Goal: Task Accomplishment & Management: Manage account settings

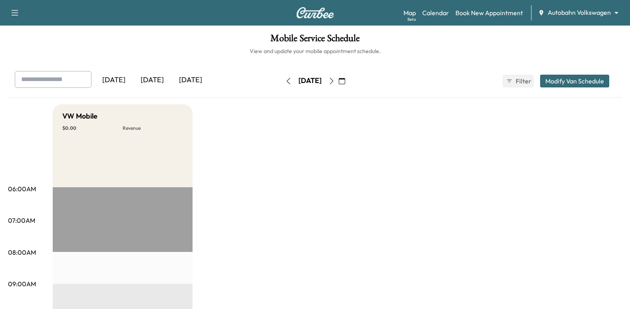
click at [335, 80] on icon "button" at bounding box center [331, 81] width 6 height 6
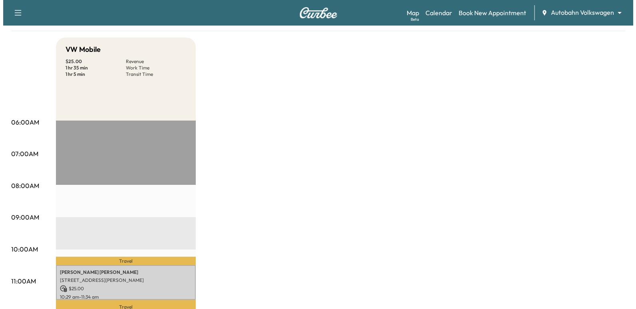
scroll to position [200, 0]
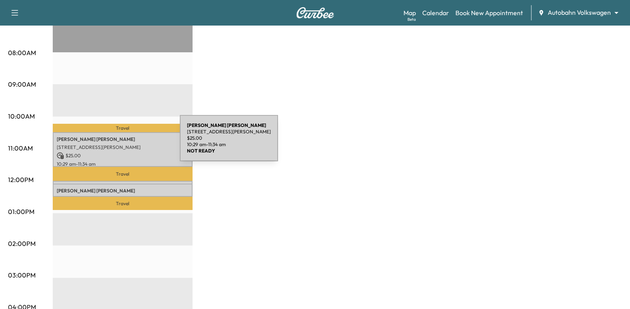
click at [120, 144] on p "[STREET_ADDRESS][PERSON_NAME]" at bounding box center [123, 147] width 132 height 6
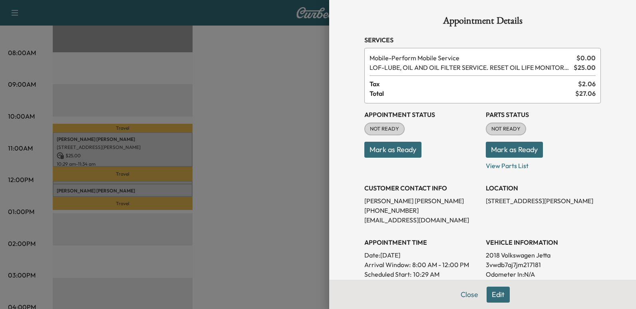
click at [378, 152] on button "Mark as Ready" at bounding box center [392, 150] width 57 height 16
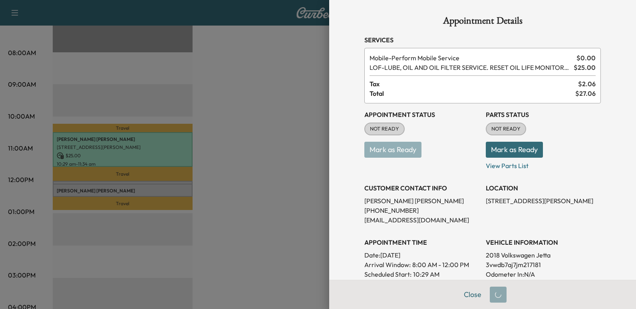
click at [497, 152] on button "Mark as Ready" at bounding box center [514, 150] width 57 height 16
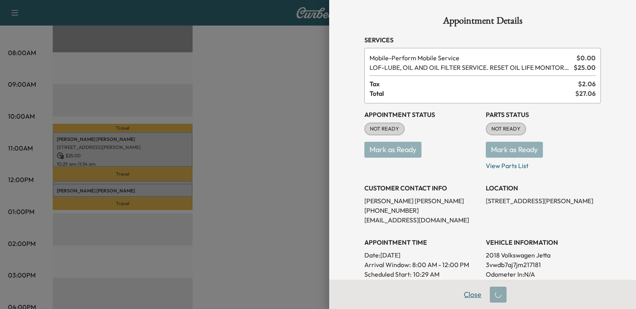
click at [473, 296] on button "Close" at bounding box center [473, 295] width 28 height 16
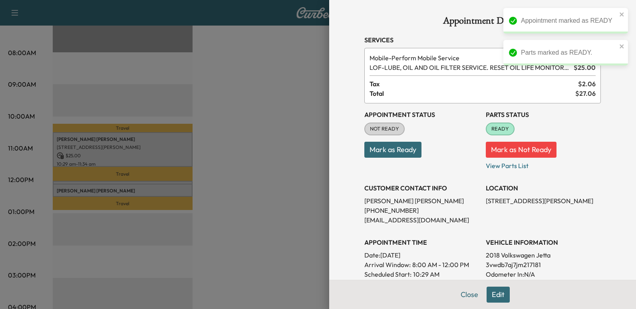
click at [486, 151] on button "Mark as Not Ready" at bounding box center [521, 150] width 71 height 16
click at [392, 162] on div "Appointment Status NOT READY Mark as Ready" at bounding box center [421, 136] width 115 height 67
click at [392, 157] on button "Mark as Ready" at bounding box center [392, 150] width 57 height 16
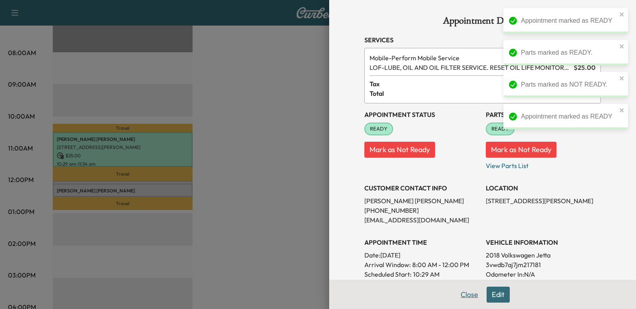
click at [462, 294] on button "Close" at bounding box center [469, 295] width 28 height 16
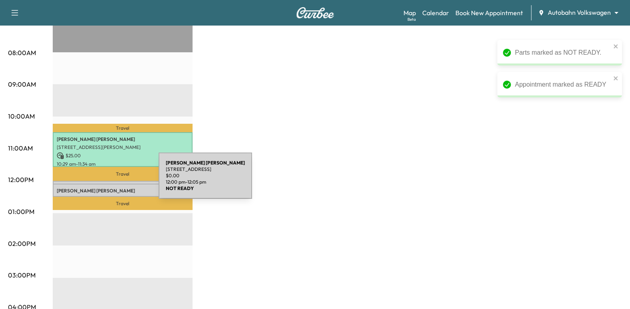
click at [99, 181] on div "[PERSON_NAME] [STREET_ADDRESS] $ 0.00 12:00 pm - 12:05 pm" at bounding box center [123, 185] width 140 height 8
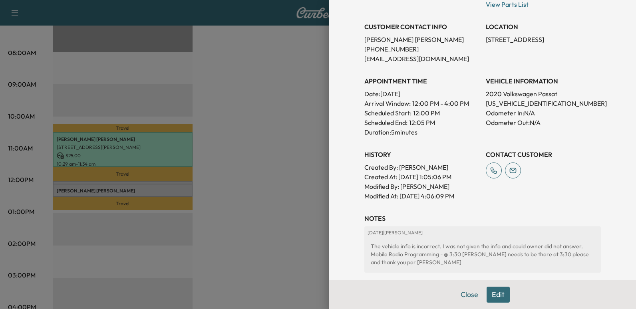
scroll to position [236, 0]
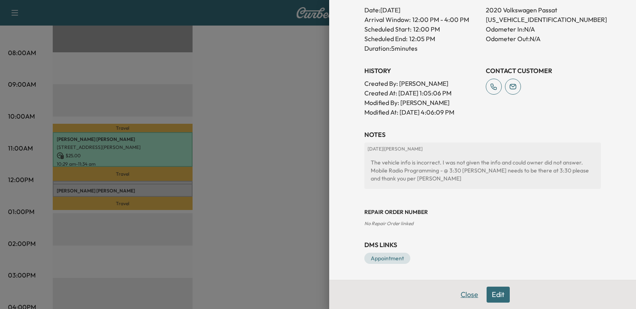
click at [465, 292] on button "Close" at bounding box center [469, 295] width 28 height 16
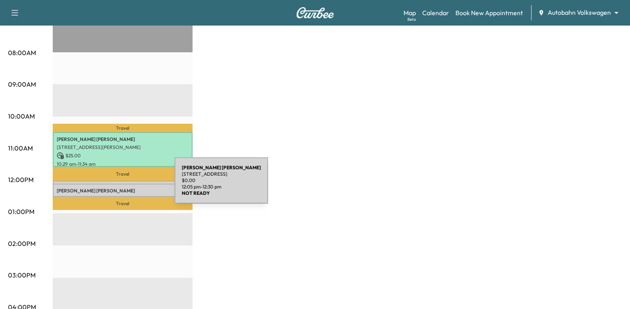
click at [115, 188] on p "[PERSON_NAME]" at bounding box center [123, 191] width 132 height 6
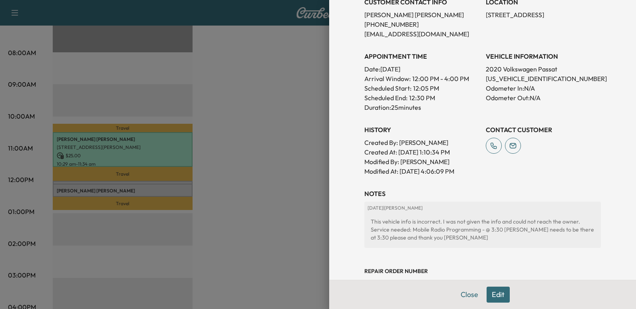
scroll to position [200, 0]
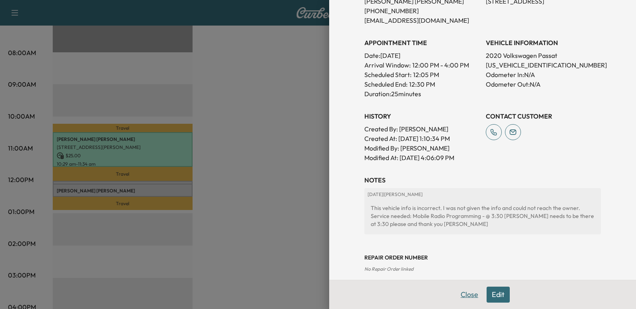
click at [467, 299] on button "Close" at bounding box center [469, 295] width 28 height 16
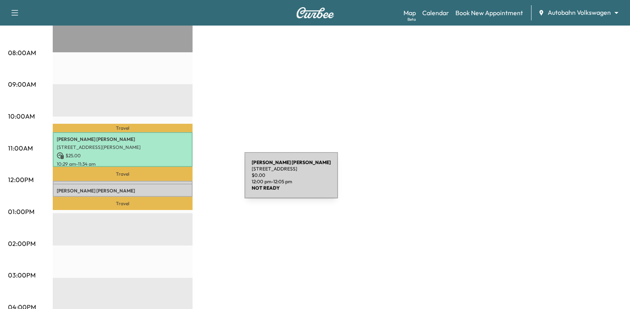
click at [185, 181] on div "[PERSON_NAME] [STREET_ADDRESS] $ 0.00 12:00 pm - 12:05 pm" at bounding box center [123, 185] width 140 height 8
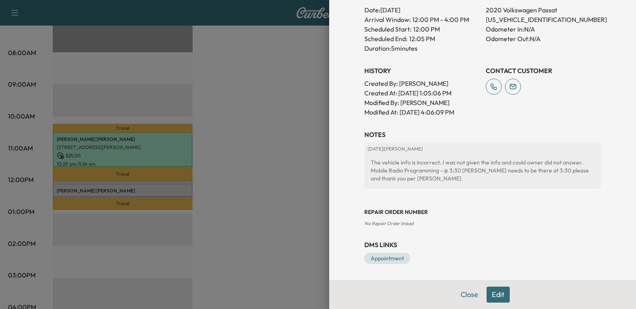
click at [493, 292] on button "Edit" at bounding box center [498, 295] width 23 height 16
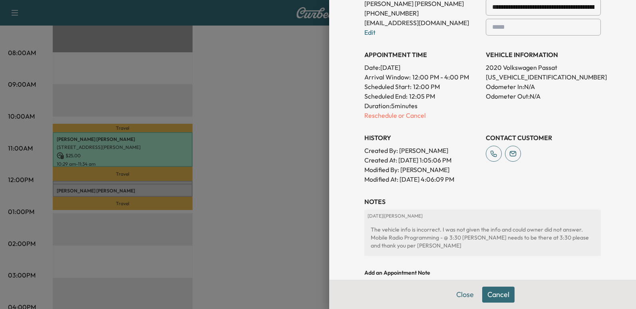
scroll to position [123, 0]
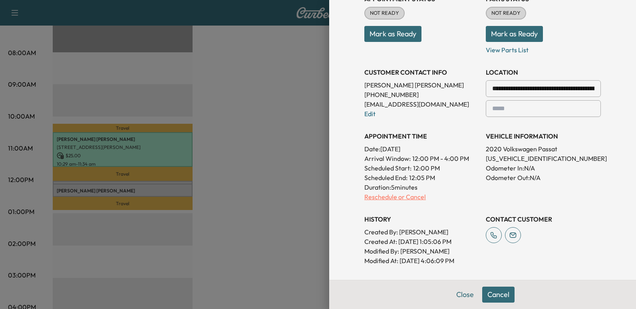
click at [405, 195] on p "Reschedule or Cancel" at bounding box center [421, 197] width 115 height 10
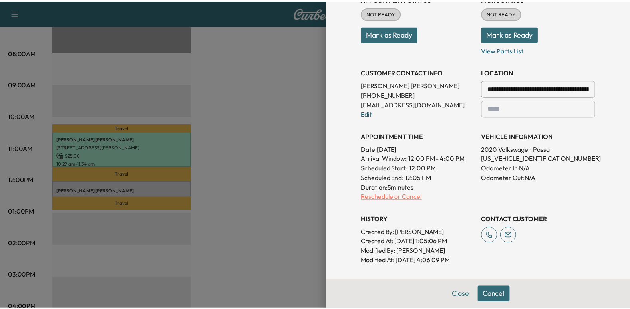
scroll to position [0, 0]
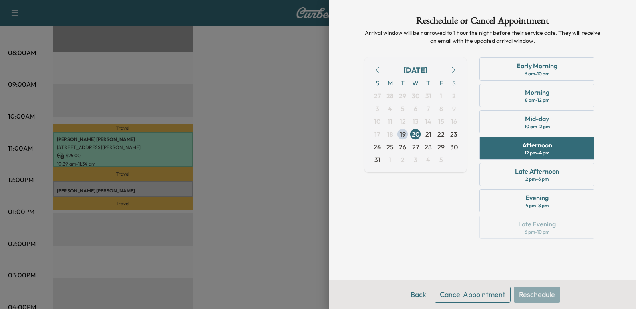
click at [466, 296] on button "Cancel Appointment" at bounding box center [473, 295] width 76 height 16
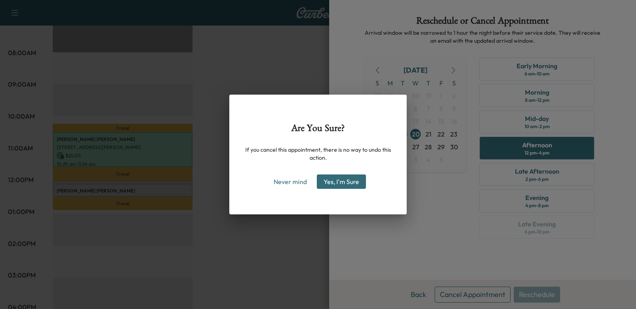
click at [356, 188] on button "Yes, I'm Sure" at bounding box center [341, 182] width 49 height 14
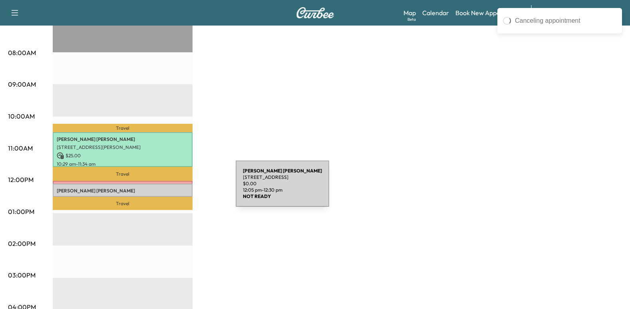
click at [175, 189] on p "[PERSON_NAME]" at bounding box center [123, 191] width 132 height 6
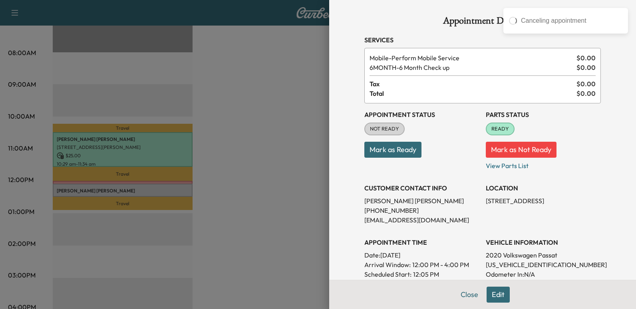
click at [403, 155] on button "Mark as Ready" at bounding box center [392, 150] width 57 height 16
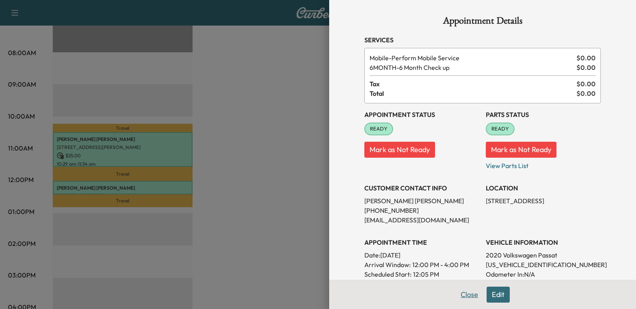
click at [463, 296] on button "Close" at bounding box center [469, 295] width 28 height 16
